Goal: Check status: Verify the current state of an ongoing process or item

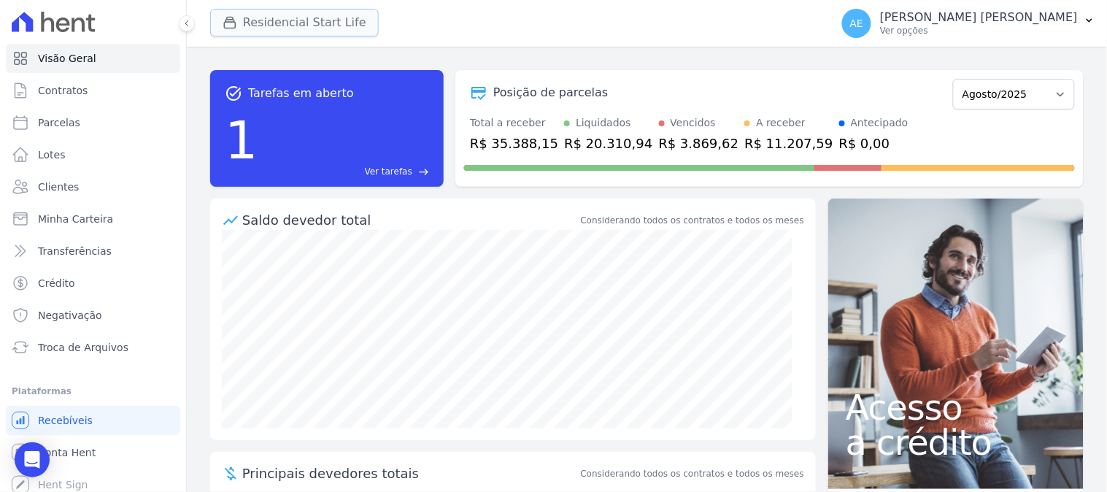
click at [271, 27] on button "Residencial Start Life" at bounding box center [294, 23] width 169 height 28
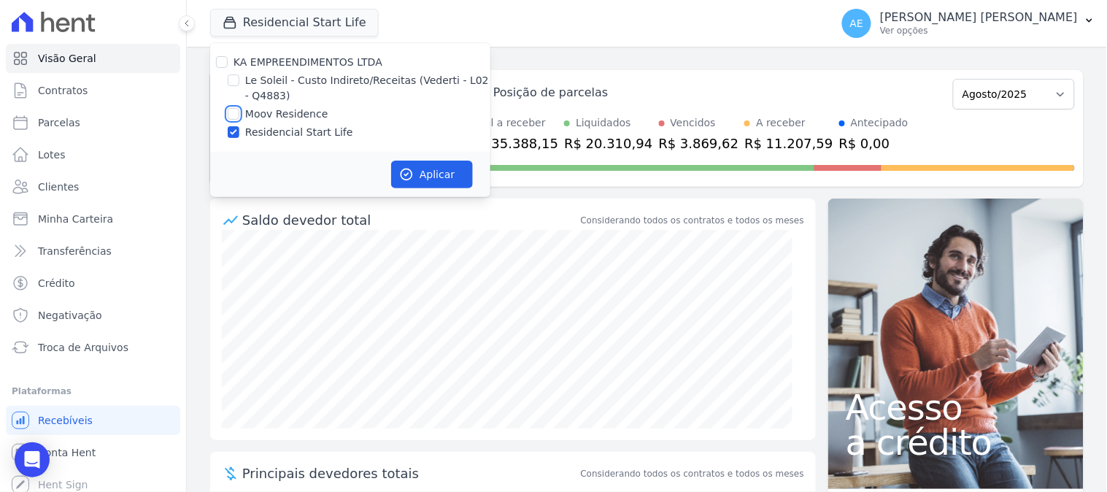
click at [232, 115] on input "Moov Residence" at bounding box center [234, 114] width 12 height 12
checkbox input "true"
click at [232, 129] on input "Residencial Start Life" at bounding box center [234, 132] width 12 height 12
checkbox input "false"
click at [396, 171] on button "Aplicar" at bounding box center [432, 175] width 82 height 28
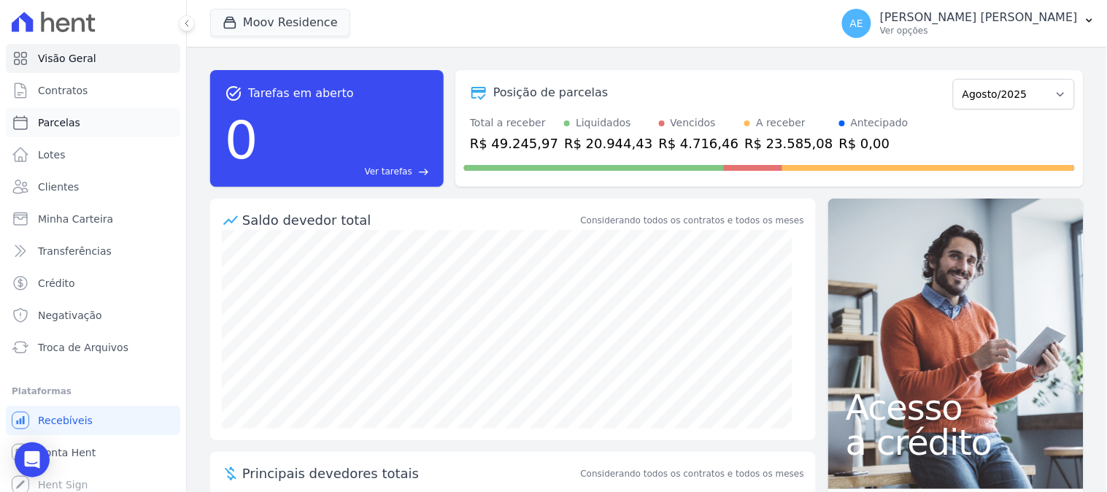
click at [66, 120] on span "Parcelas" at bounding box center [59, 122] width 42 height 15
select select
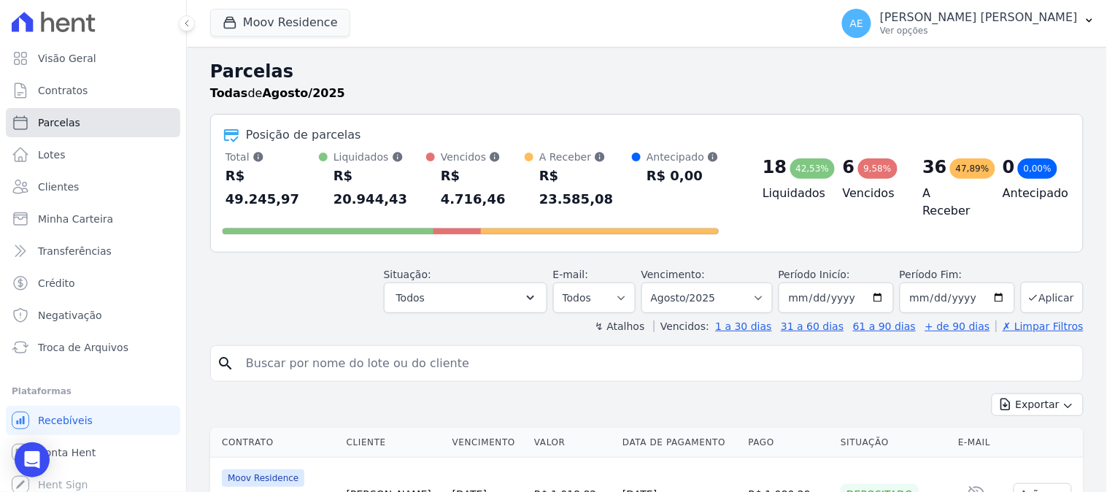
click at [69, 121] on span "Parcelas" at bounding box center [59, 122] width 42 height 15
click at [375, 349] on input "search" at bounding box center [657, 363] width 840 height 29
select select
click at [375, 349] on input "search" at bounding box center [657, 363] width 840 height 29
type input "[PERSON_NAME]"
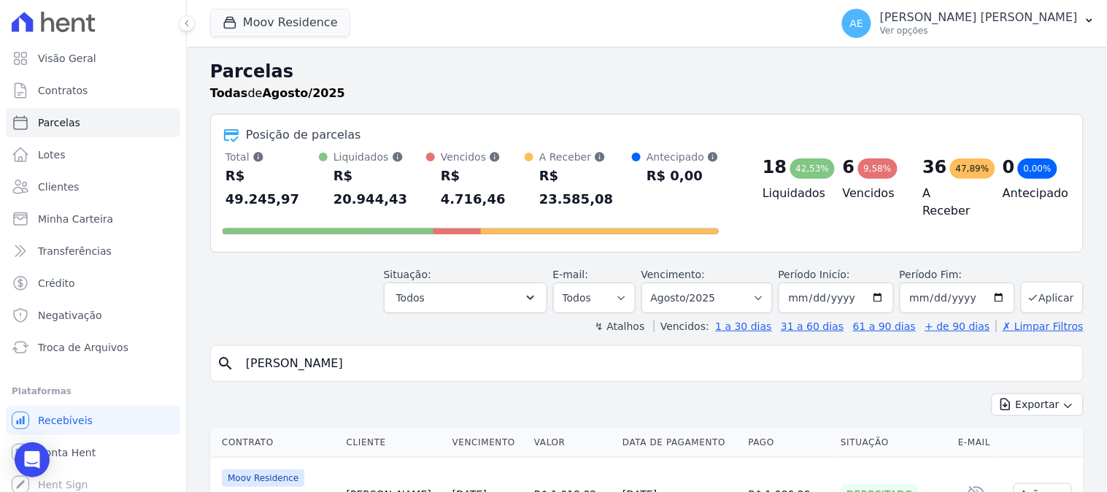
select select
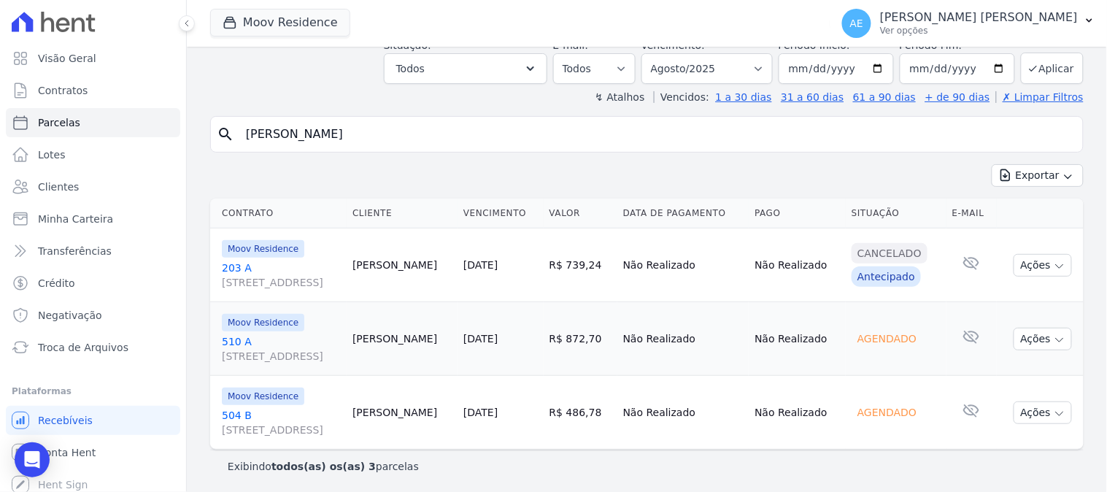
scroll to position [84, 0]
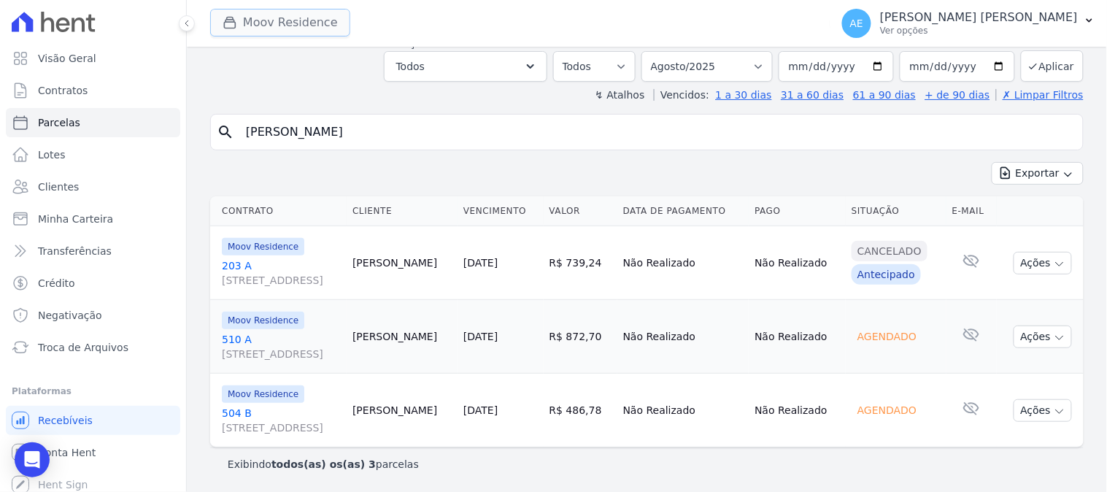
click at [263, 23] on button "Moov Residence" at bounding box center [280, 23] width 140 height 28
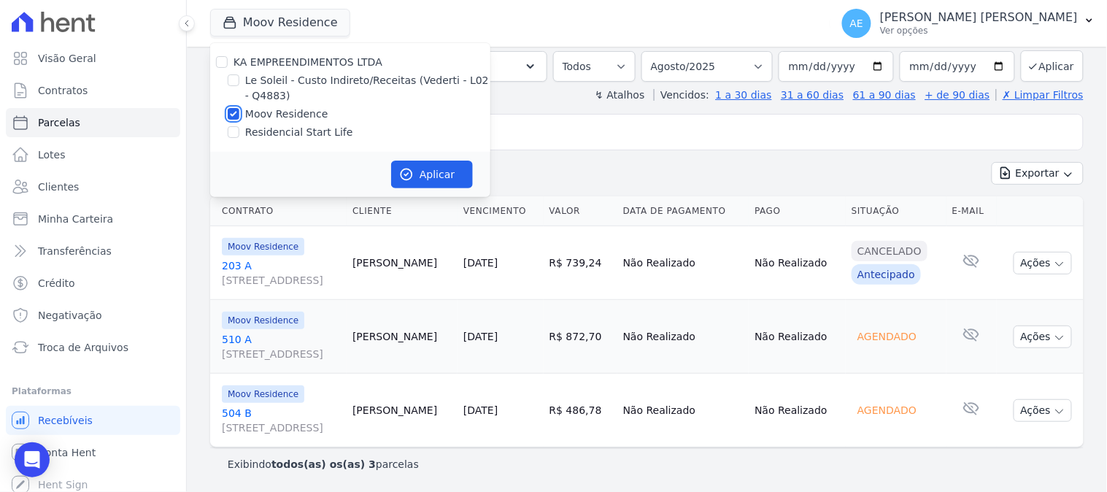
click at [236, 113] on input "Moov Residence" at bounding box center [234, 114] width 12 height 12
checkbox input "false"
click at [235, 134] on input "Residencial Start Life" at bounding box center [234, 132] width 12 height 12
checkbox input "true"
click at [427, 175] on button "Aplicar" at bounding box center [432, 175] width 82 height 28
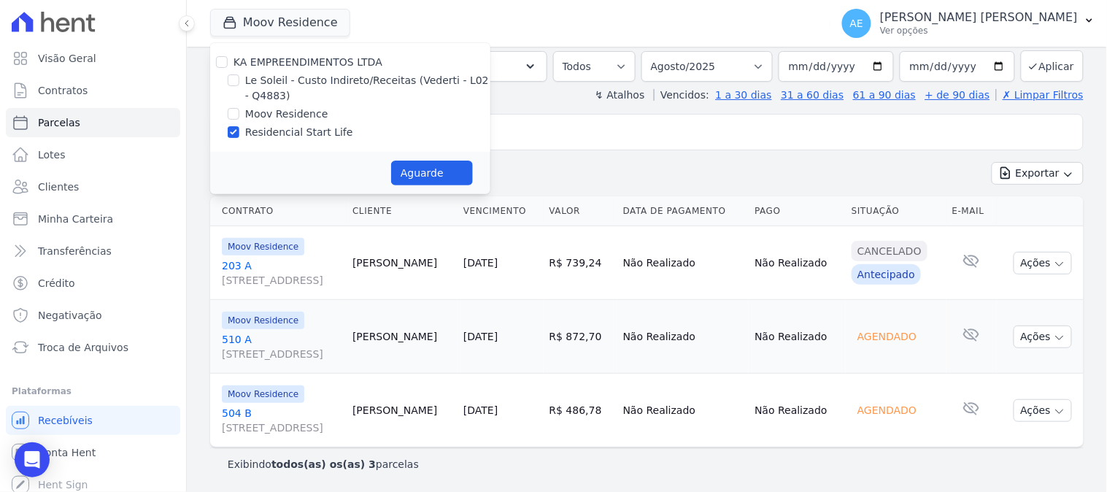
select select
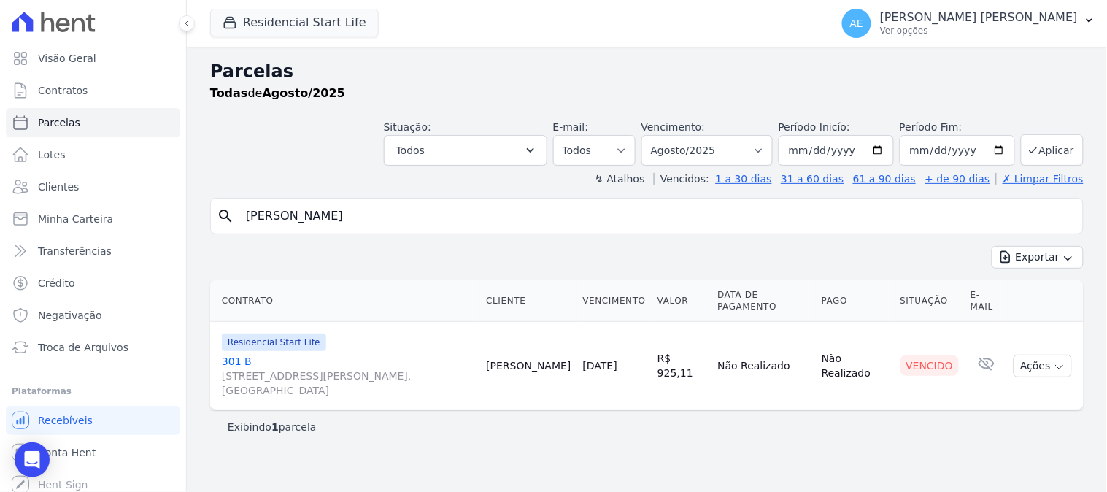
click at [234, 354] on link "[STREET_ADDRESS][PERSON_NAME]" at bounding box center [348, 376] width 252 height 44
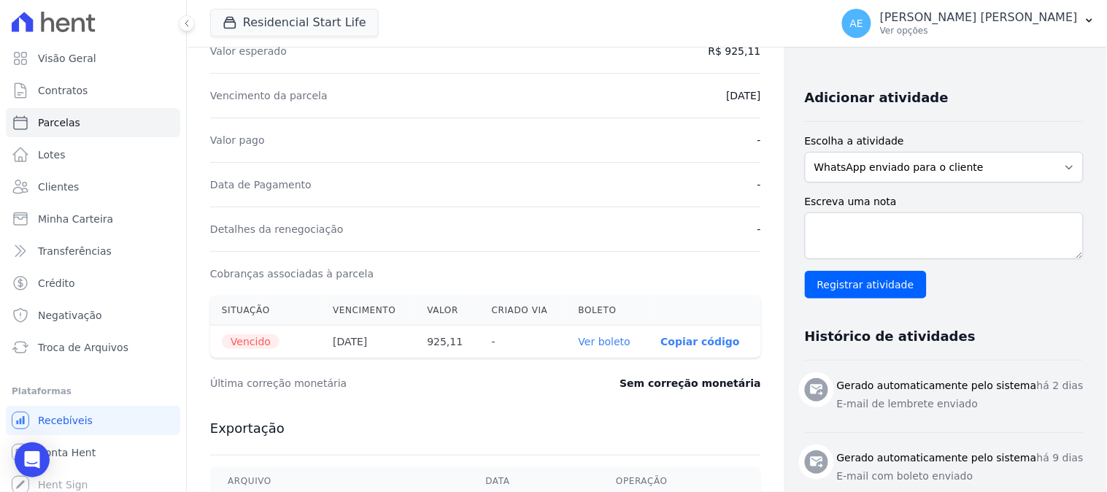
scroll to position [324, 0]
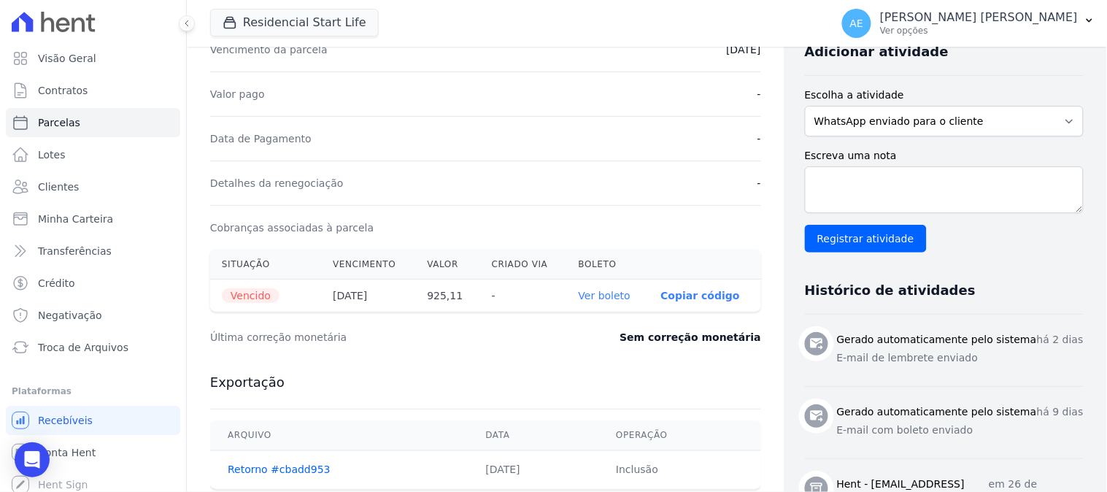
click at [588, 302] on th "Ver boleto" at bounding box center [608, 296] width 82 height 33
click at [590, 298] on link "Ver boleto" at bounding box center [605, 296] width 52 height 12
